Goal: Information Seeking & Learning: Learn about a topic

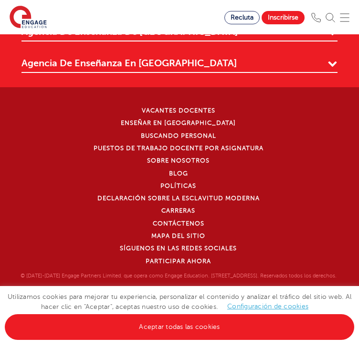
scroll to position [2577, 0]
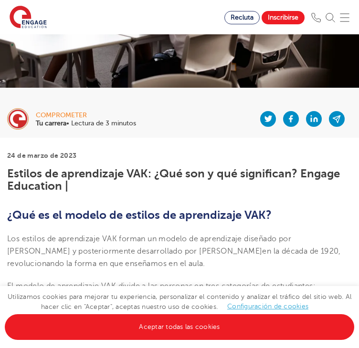
scroll to position [143, 0]
